Goal: Task Accomplishment & Management: Manage account settings

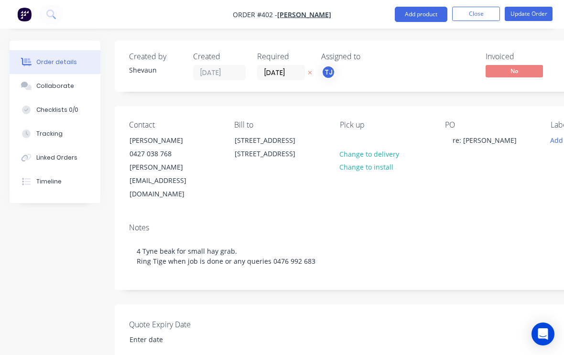
scroll to position [559, 0]
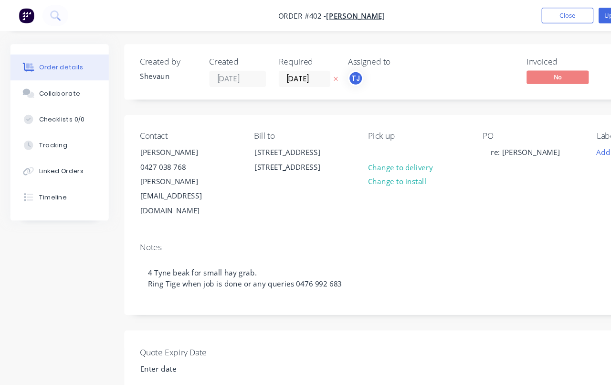
scroll to position [3, 0]
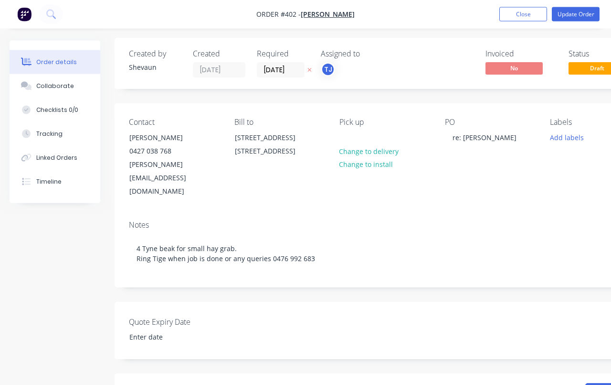
click at [529, 15] on button "Close" at bounding box center [524, 14] width 48 height 14
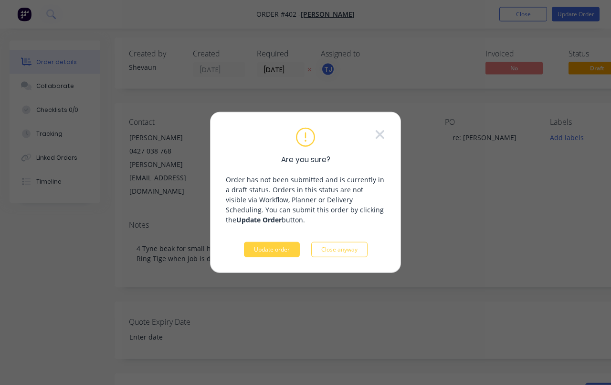
click at [275, 246] on button "Update order" at bounding box center [272, 249] width 56 height 15
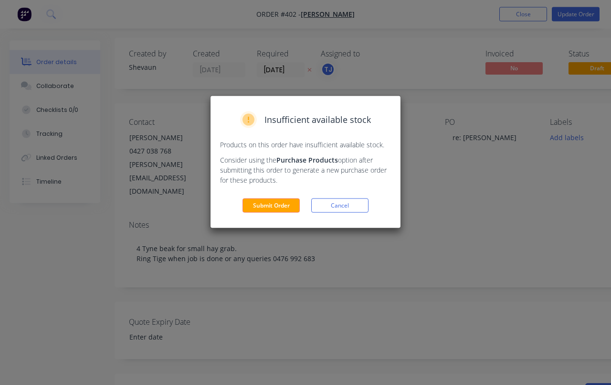
click at [280, 205] on button "Submit Order" at bounding box center [271, 205] width 57 height 14
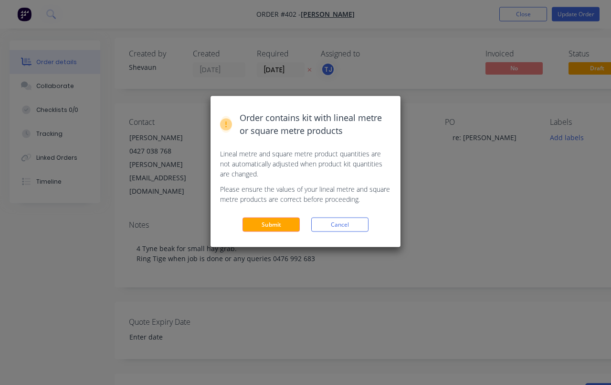
click at [280, 229] on button "Submit" at bounding box center [271, 224] width 57 height 14
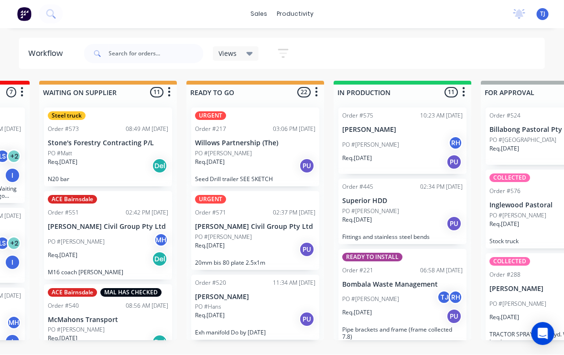
scroll to position [0, 273]
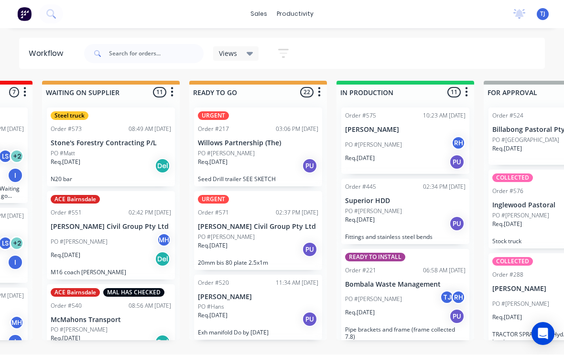
click at [267, 239] on div "PO #Shannon" at bounding box center [258, 237] width 120 height 9
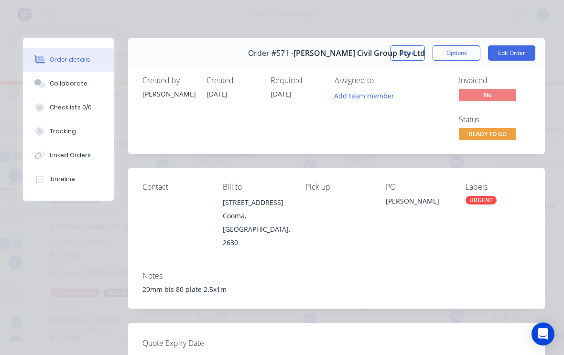
scroll to position [0, 0]
click at [522, 46] on button "Edit Order" at bounding box center [511, 52] width 47 height 15
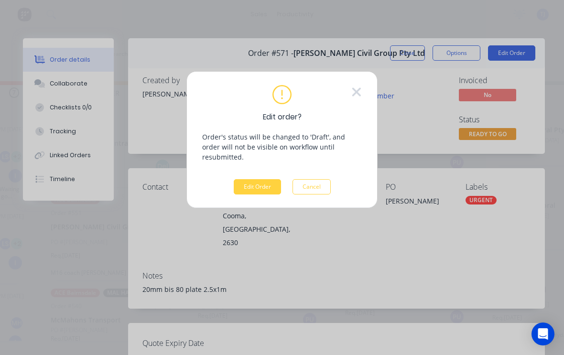
click at [260, 181] on button "Edit Order" at bounding box center [257, 186] width 47 height 15
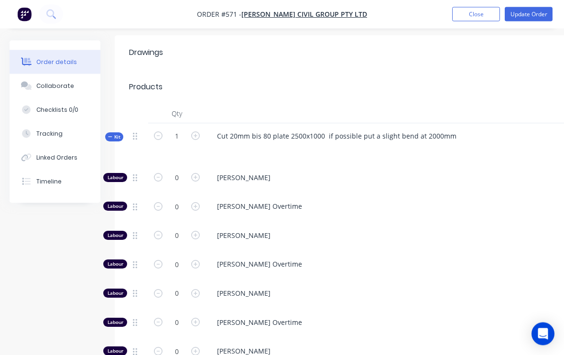
scroll to position [320, 0]
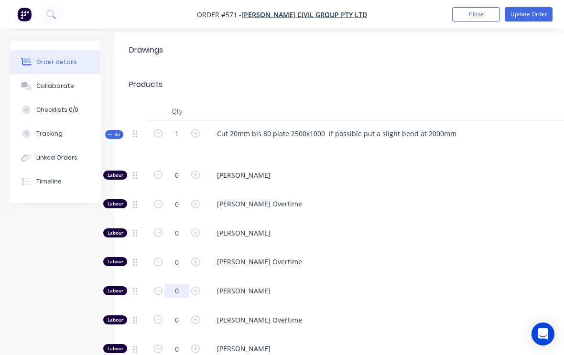
click at [180, 284] on input "0" at bounding box center [176, 291] width 25 height 14
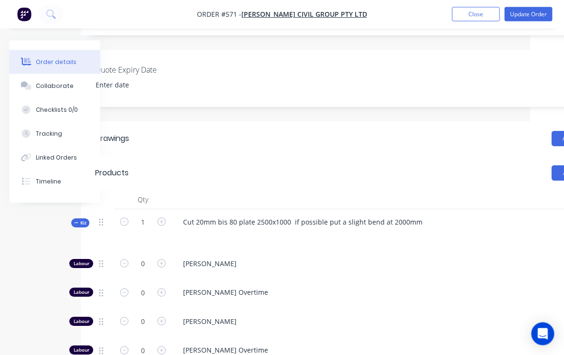
scroll to position [231, 100]
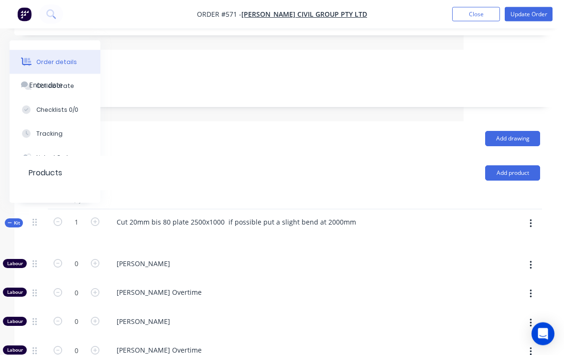
type input "1.25"
click at [533, 215] on button "button" at bounding box center [530, 223] width 22 height 17
click at [507, 242] on div "Add product to kit" at bounding box center [497, 249] width 74 height 14
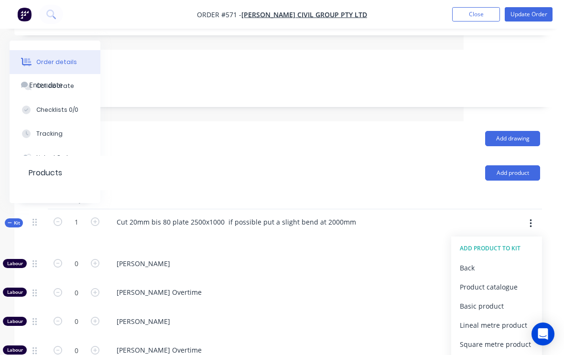
click at [502, 280] on div "Product catalogue" at bounding box center [497, 287] width 74 height 14
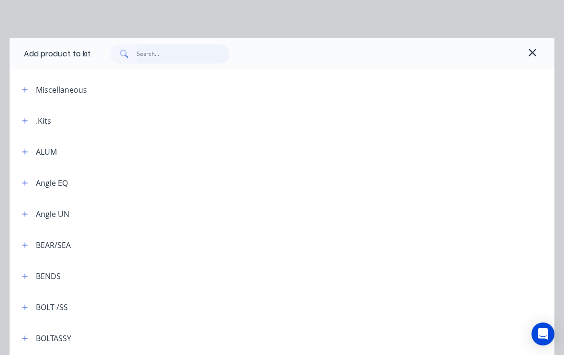
click at [175, 50] on input "text" at bounding box center [183, 53] width 93 height 19
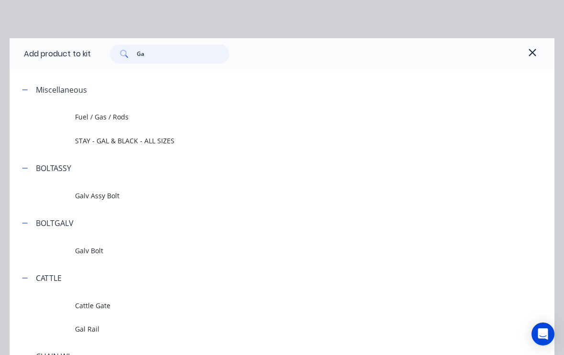
type input "Gas"
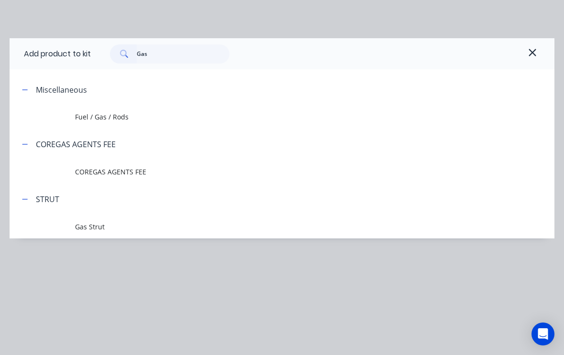
click at [114, 114] on span "Fuel / Gas / Rods" at bounding box center [267, 117] width 384 height 10
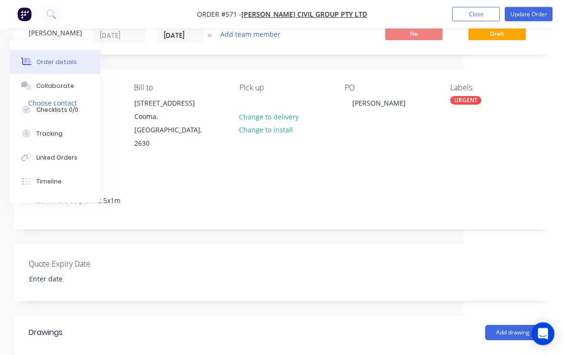
scroll to position [0, 100]
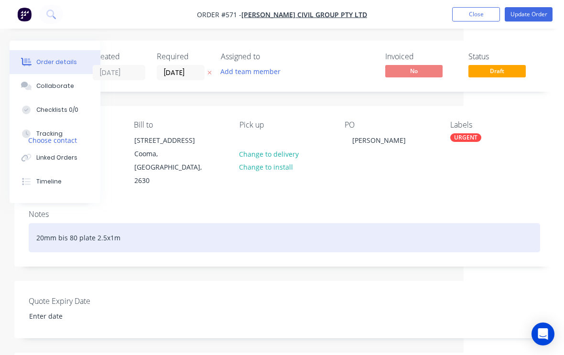
click at [145, 227] on div "20mm bis 80 plate 2.5x1m" at bounding box center [284, 237] width 511 height 29
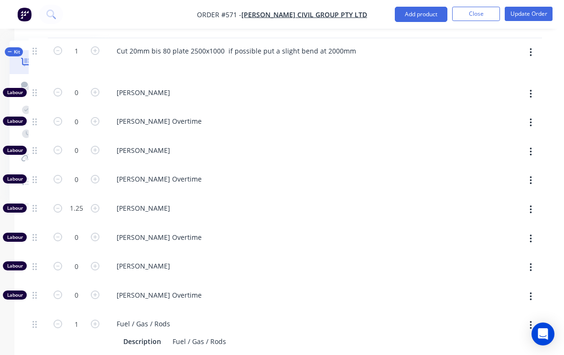
scroll to position [401, 100]
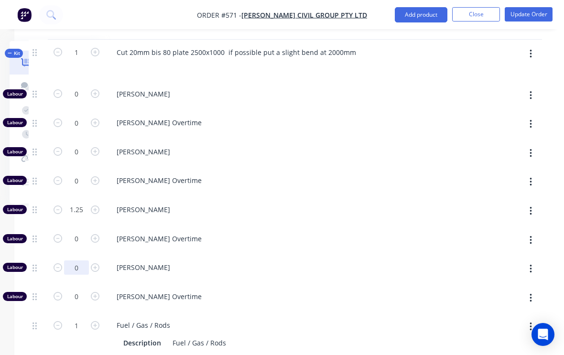
click at [76, 260] on input "0" at bounding box center [76, 267] width 25 height 14
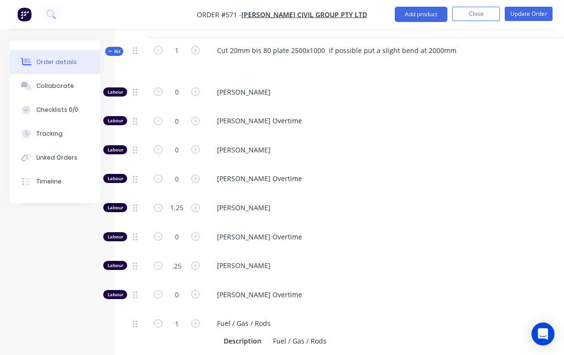
scroll to position [404, 0]
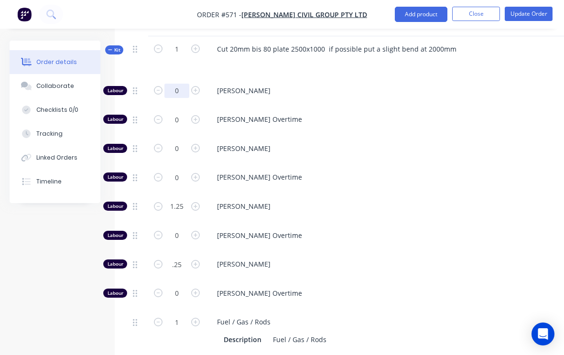
click at [180, 84] on input "0" at bounding box center [176, 91] width 25 height 14
type input "0.25"
click at [540, 13] on button "Update Order" at bounding box center [528, 14] width 48 height 14
type input "0.5"
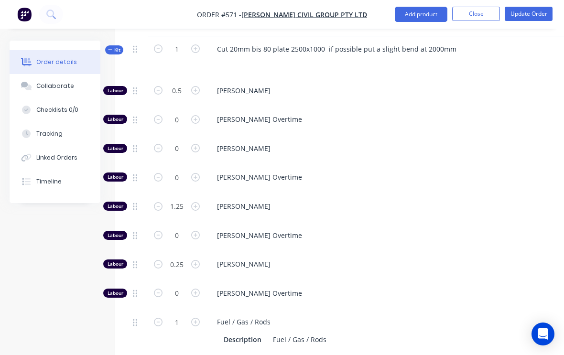
scroll to position [16, 0]
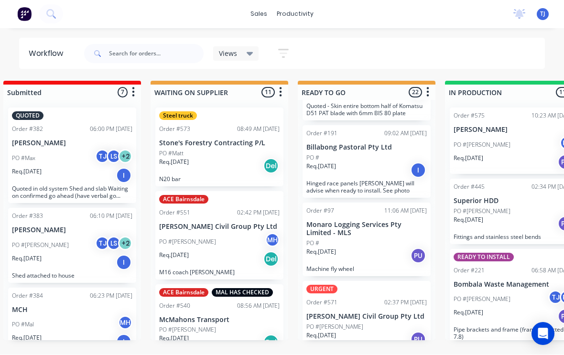
scroll to position [1, 163]
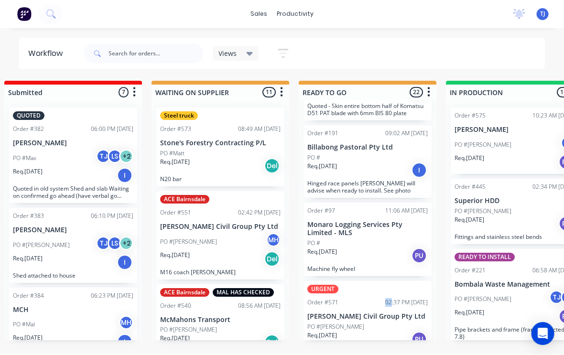
click at [376, 332] on div "Req. 08/09/25 PU" at bounding box center [368, 340] width 120 height 16
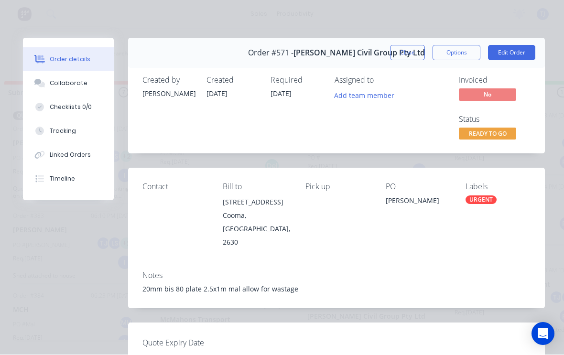
click at [484, 196] on div "URGENT" at bounding box center [480, 200] width 31 height 9
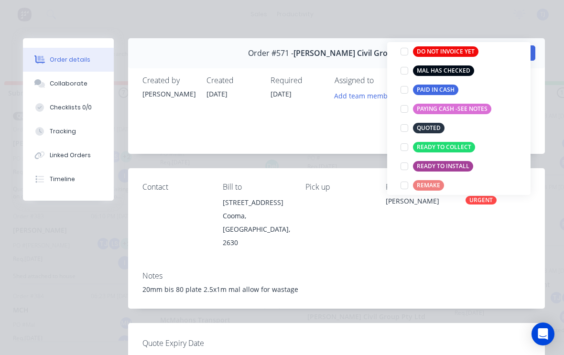
scroll to position [164, 0]
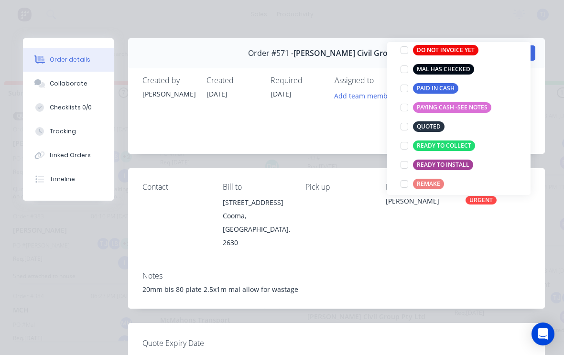
click at [406, 141] on div at bounding box center [404, 145] width 19 height 19
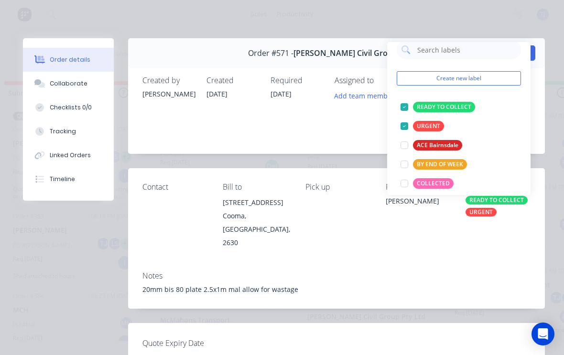
scroll to position [10, 0]
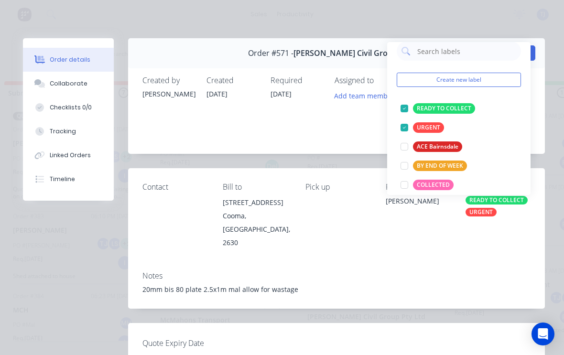
click at [401, 128] on div at bounding box center [404, 127] width 19 height 19
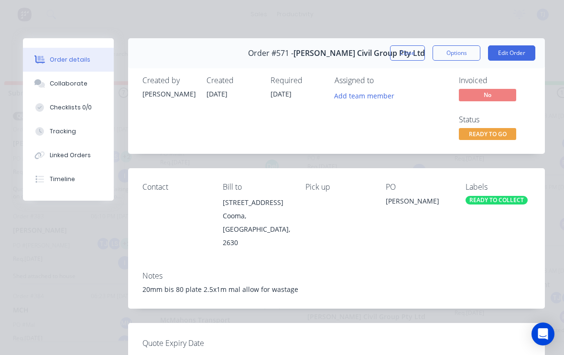
click at [477, 249] on div "Contact Bill to 1/58 Sharp St Cooma, New South Wales, 2630 Pick up PO Shannon L…" at bounding box center [336, 215] width 417 height 95
click at [410, 54] on button "Close" at bounding box center [407, 52] width 35 height 15
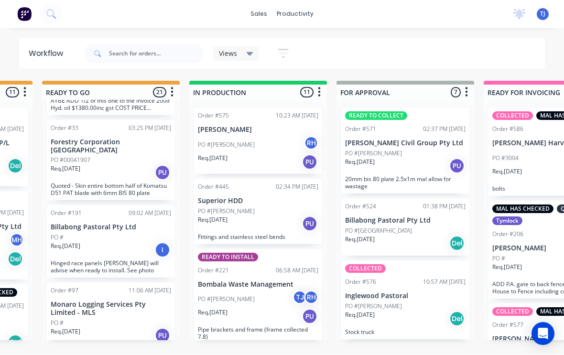
scroll to position [1403, 0]
